Goal: Transaction & Acquisition: Purchase product/service

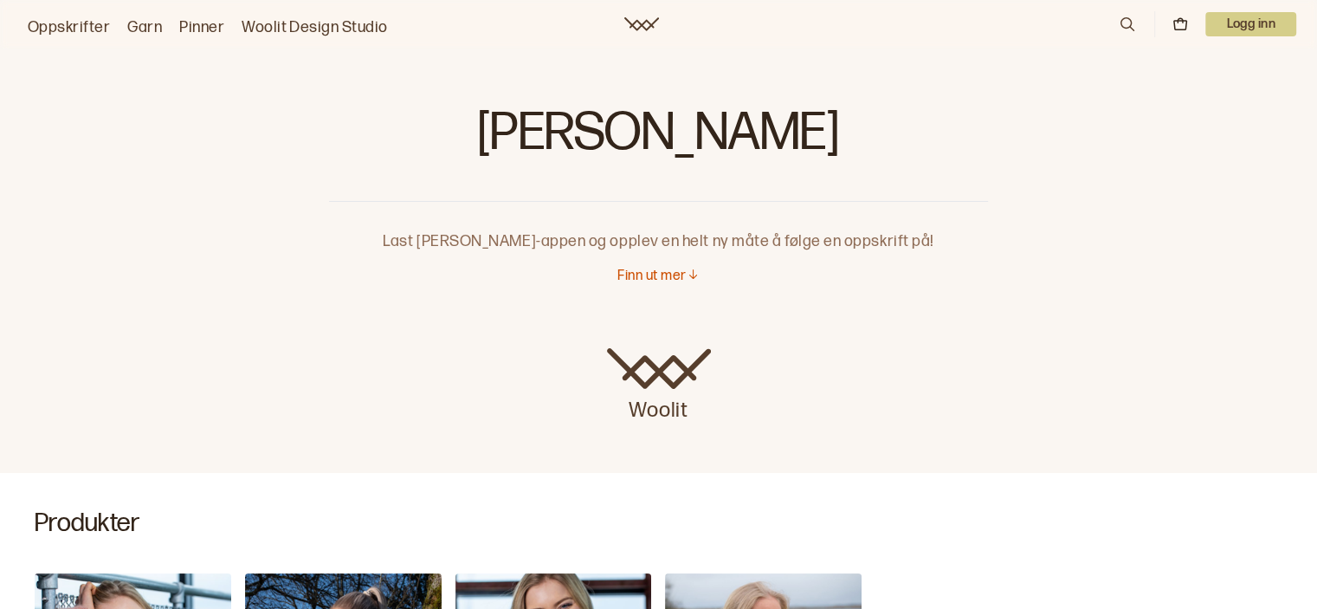
click at [55, 30] on link "Oppskrifter" at bounding box center [69, 28] width 82 height 24
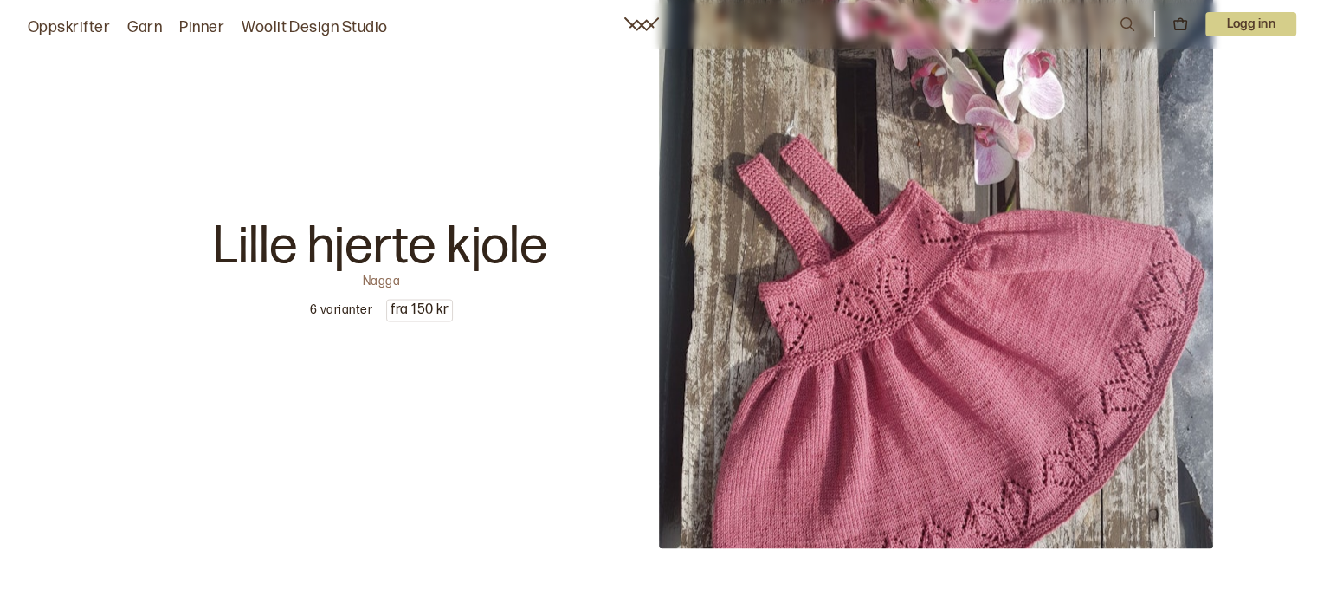
scroll to position [9156, 0]
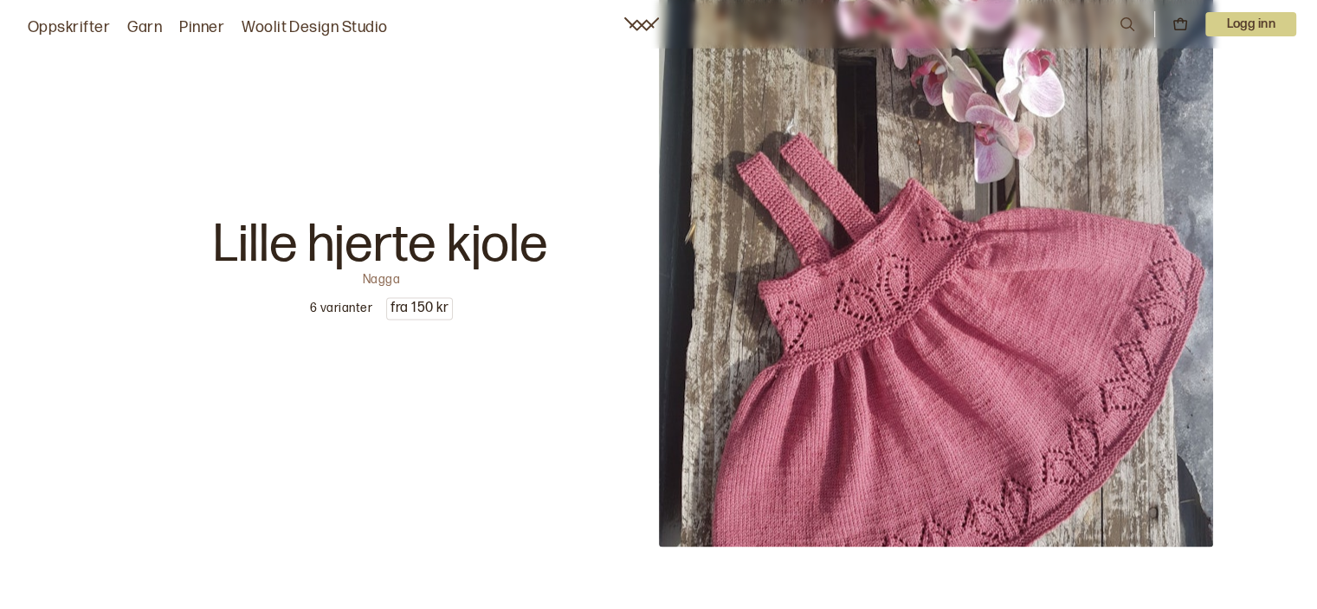
click at [332, 303] on p "6 varianter" at bounding box center [341, 307] width 62 height 17
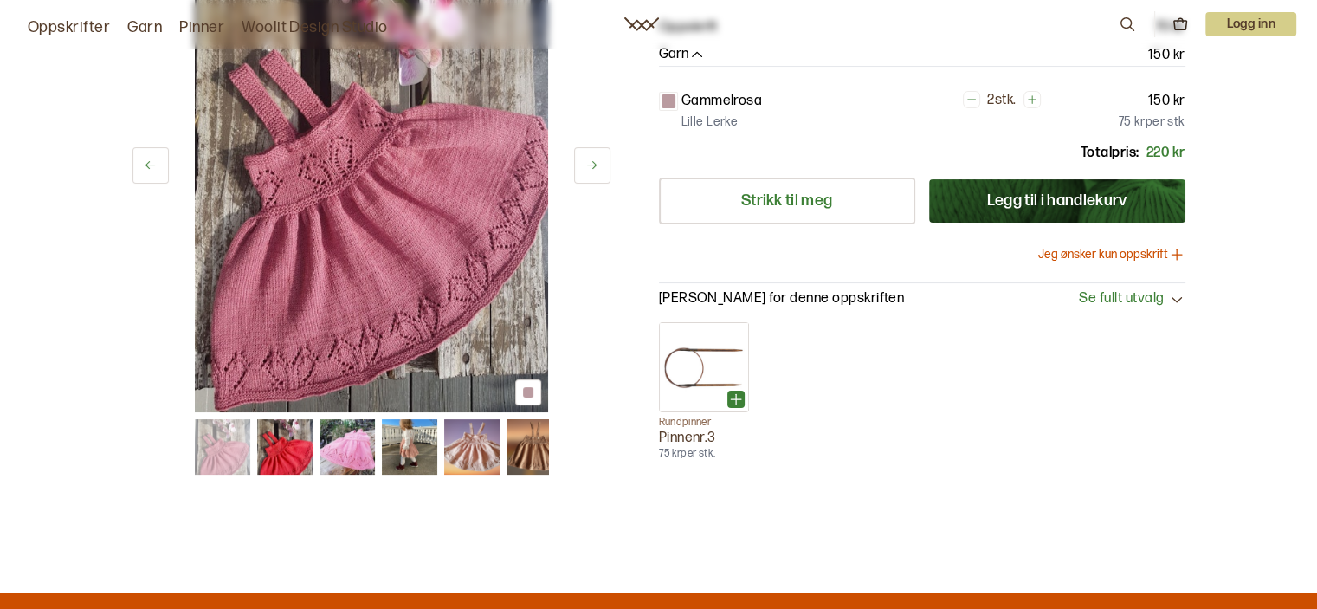
scroll to position [299, 0]
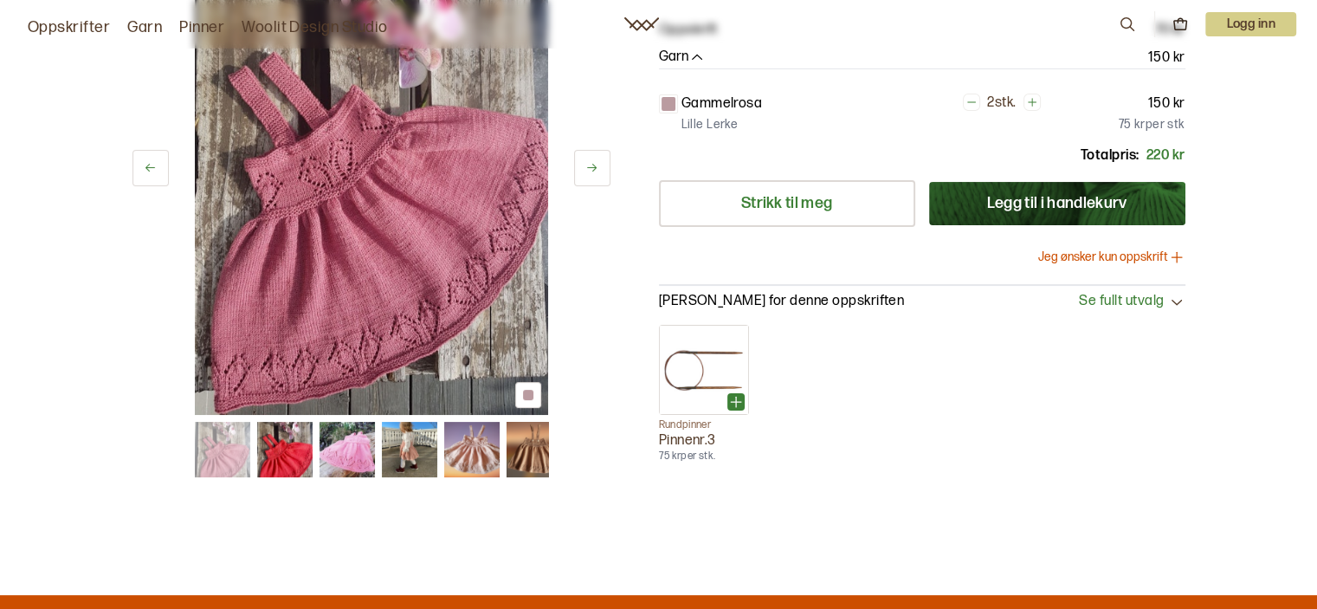
click at [218, 451] on img at bounding box center [222, 449] width 55 height 55
click at [282, 446] on img at bounding box center [284, 449] width 55 height 55
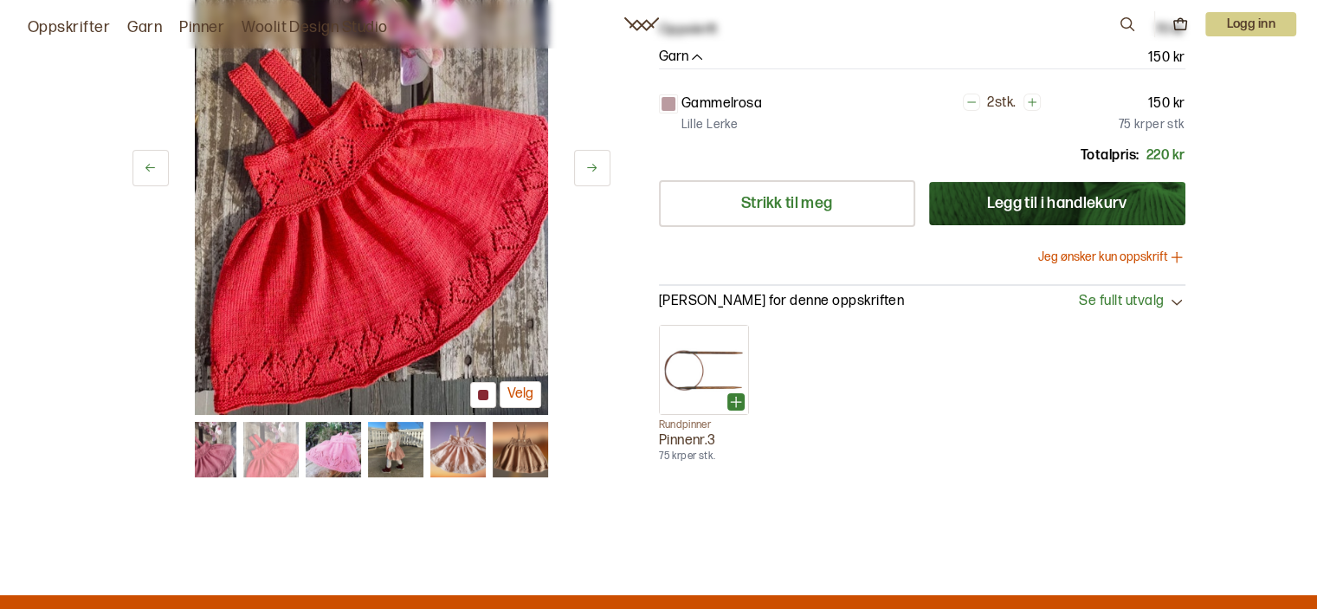
click at [338, 437] on img at bounding box center [332, 449] width 55 height 55
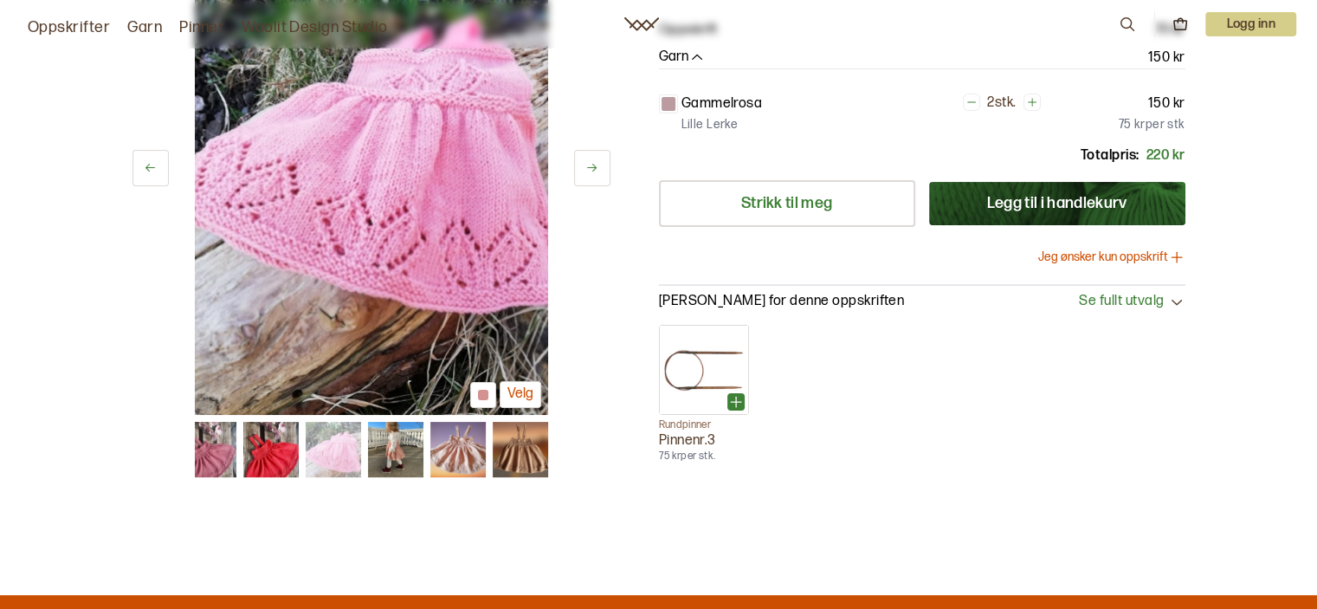
click at [399, 437] on img at bounding box center [394, 449] width 55 height 55
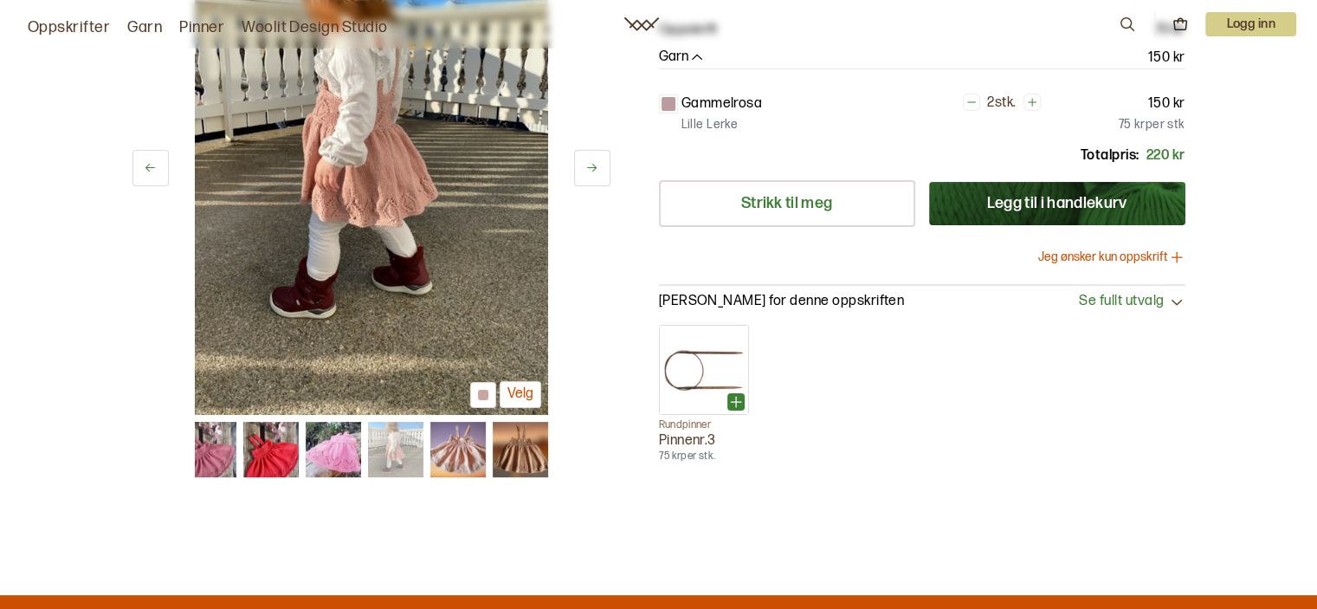
click at [453, 439] on img at bounding box center [456, 449] width 55 height 55
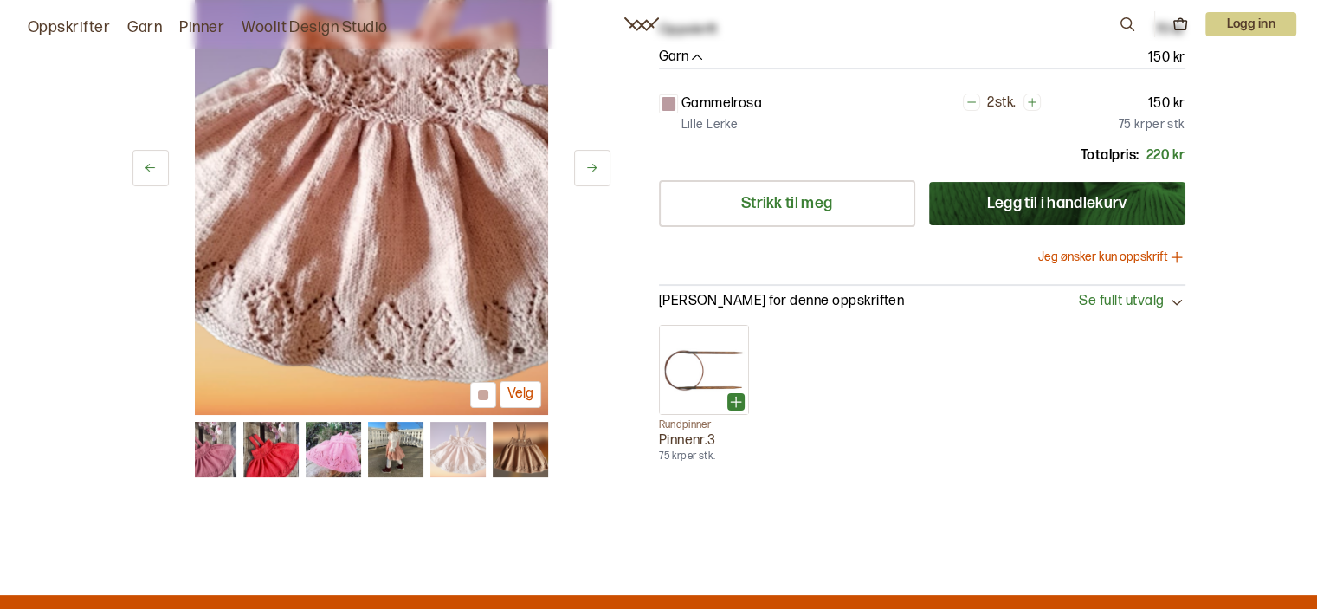
click at [516, 447] on img at bounding box center [519, 449] width 55 height 55
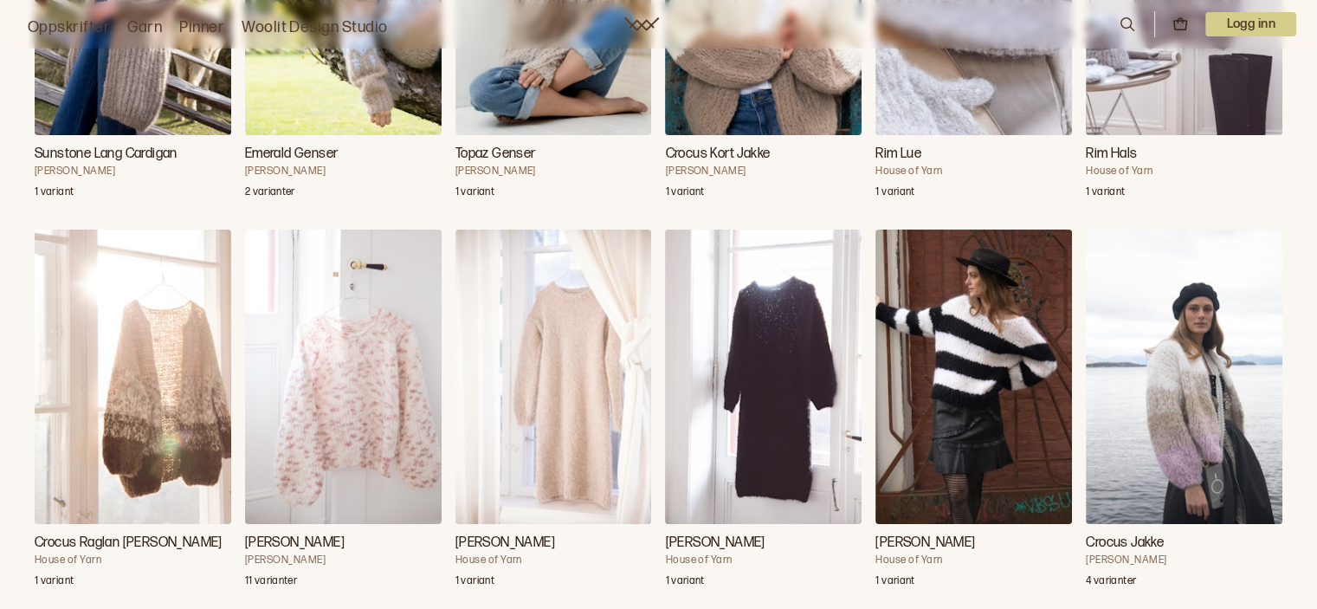
scroll to position [9442, 0]
